Goal: Navigation & Orientation: Find specific page/section

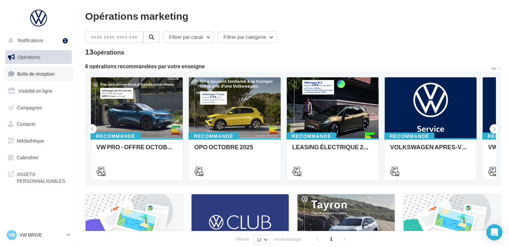
click at [34, 70] on link "Boîte de réception" at bounding box center [38, 74] width 69 height 14
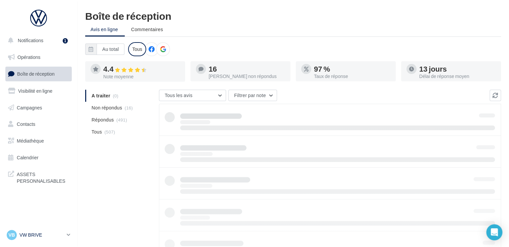
click at [43, 236] on p "VW BRIVE" at bounding box center [41, 235] width 45 height 7
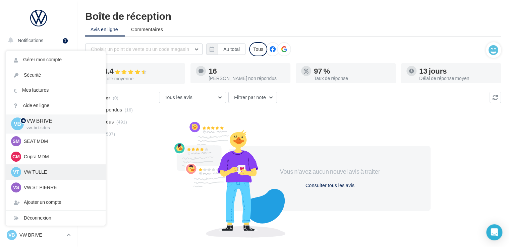
click at [52, 170] on p "VW TULLE" at bounding box center [61, 172] width 74 height 7
click at [48, 168] on div "VT VW TULLE vw-tul-sdes" at bounding box center [55, 172] width 89 height 10
